Goal: Task Accomplishment & Management: Manage account settings

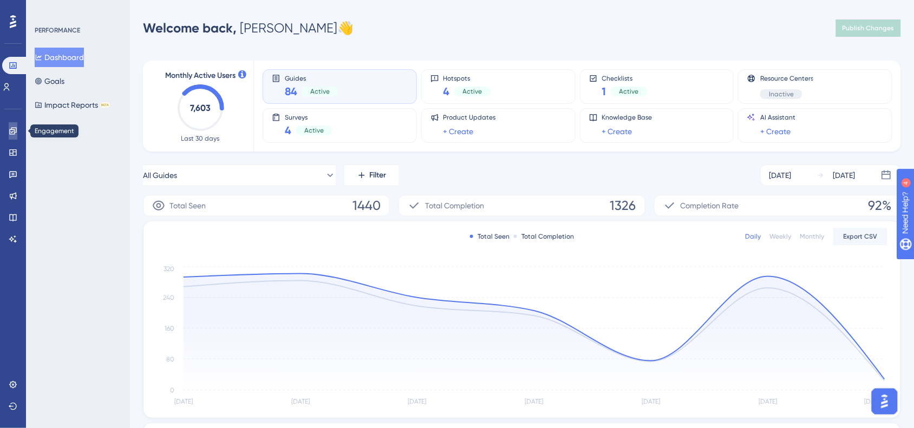
click at [17, 137] on link at bounding box center [13, 130] width 9 height 17
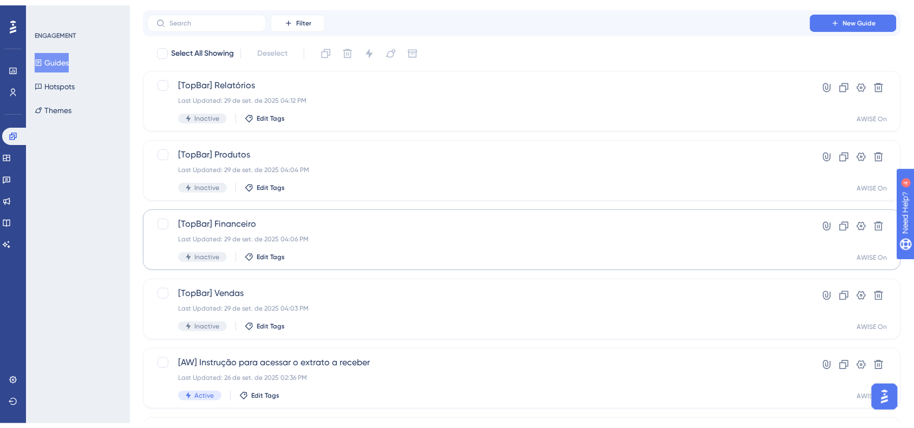
scroll to position [68, 0]
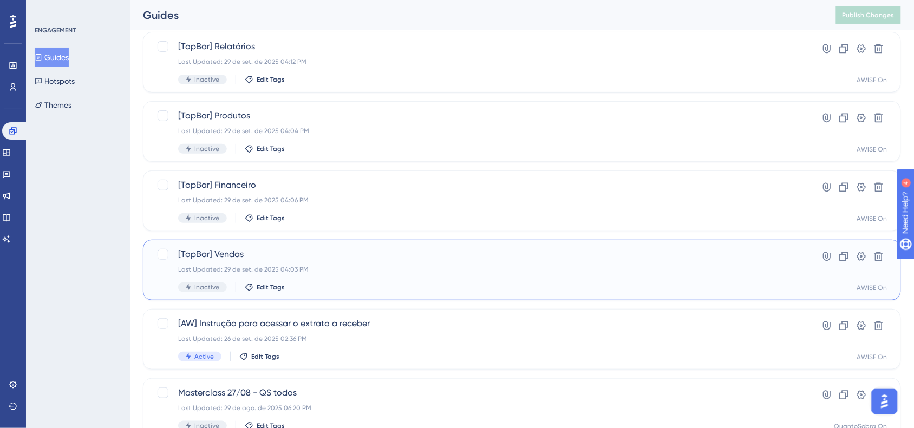
click at [377, 273] on div "Last Updated: 29 de set. de 2025 04:03 PM" at bounding box center [478, 269] width 601 height 9
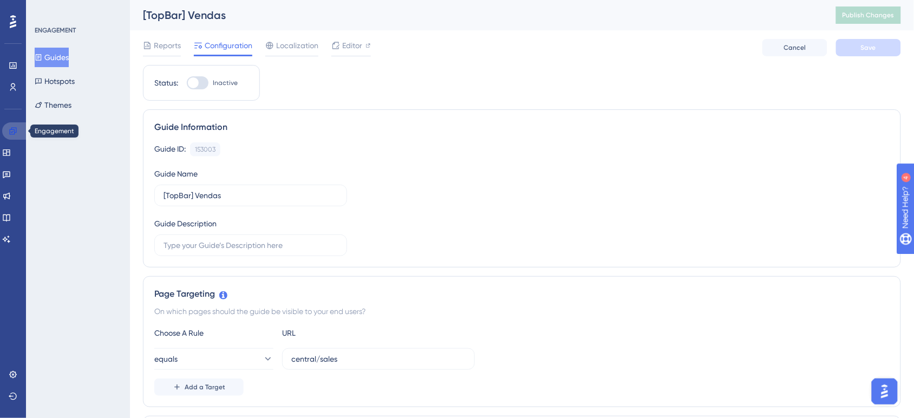
click at [14, 130] on icon at bounding box center [12, 130] width 7 height 7
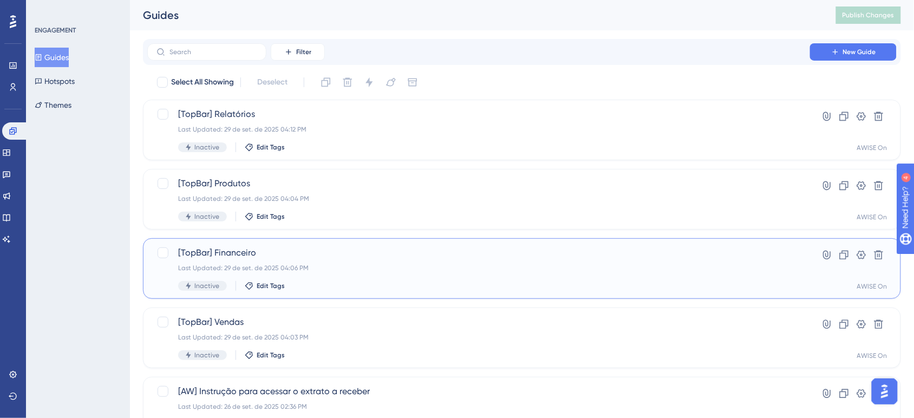
click at [339, 276] on div "[TopBar] Financeiro Last Updated: 29 de set. de 2025 04:06 PM Inactive Edit Tags" at bounding box center [478, 268] width 601 height 44
